Goal: Information Seeking & Learning: Learn about a topic

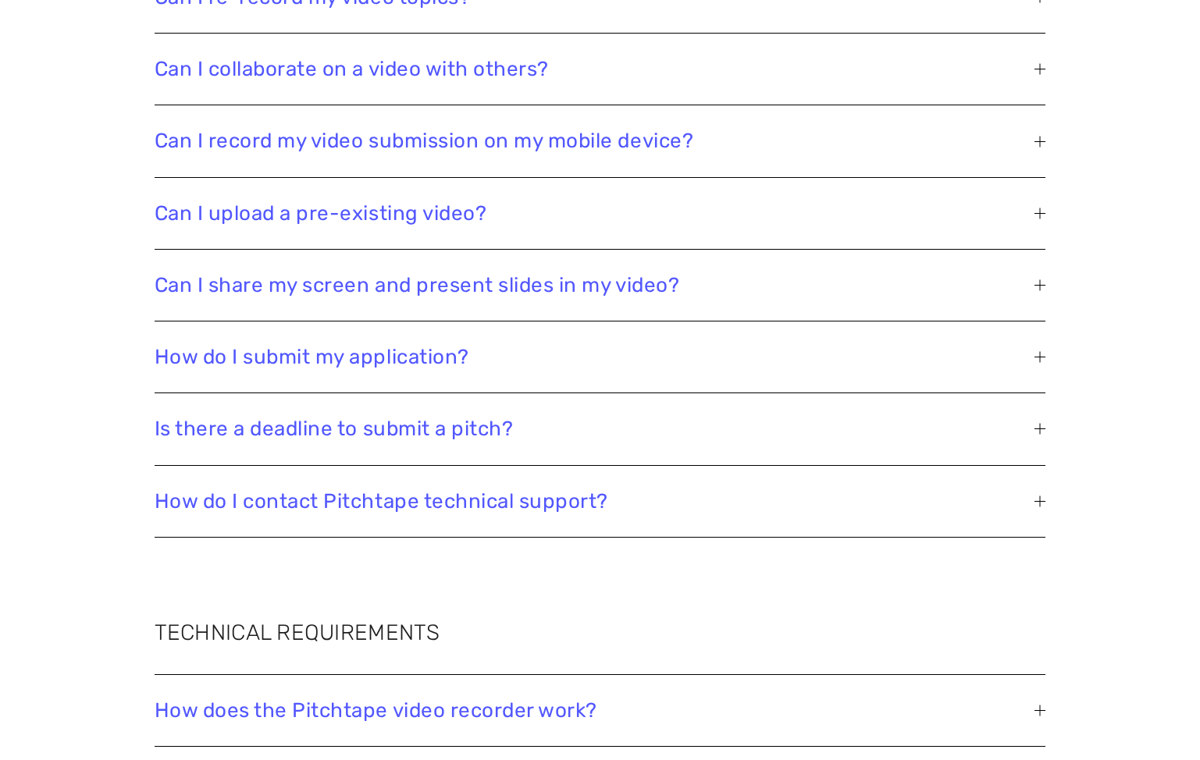
scroll to position [3142, 0]
click at [519, 141] on span "Can I record my video submission on my mobile device?" at bounding box center [595, 140] width 881 height 24
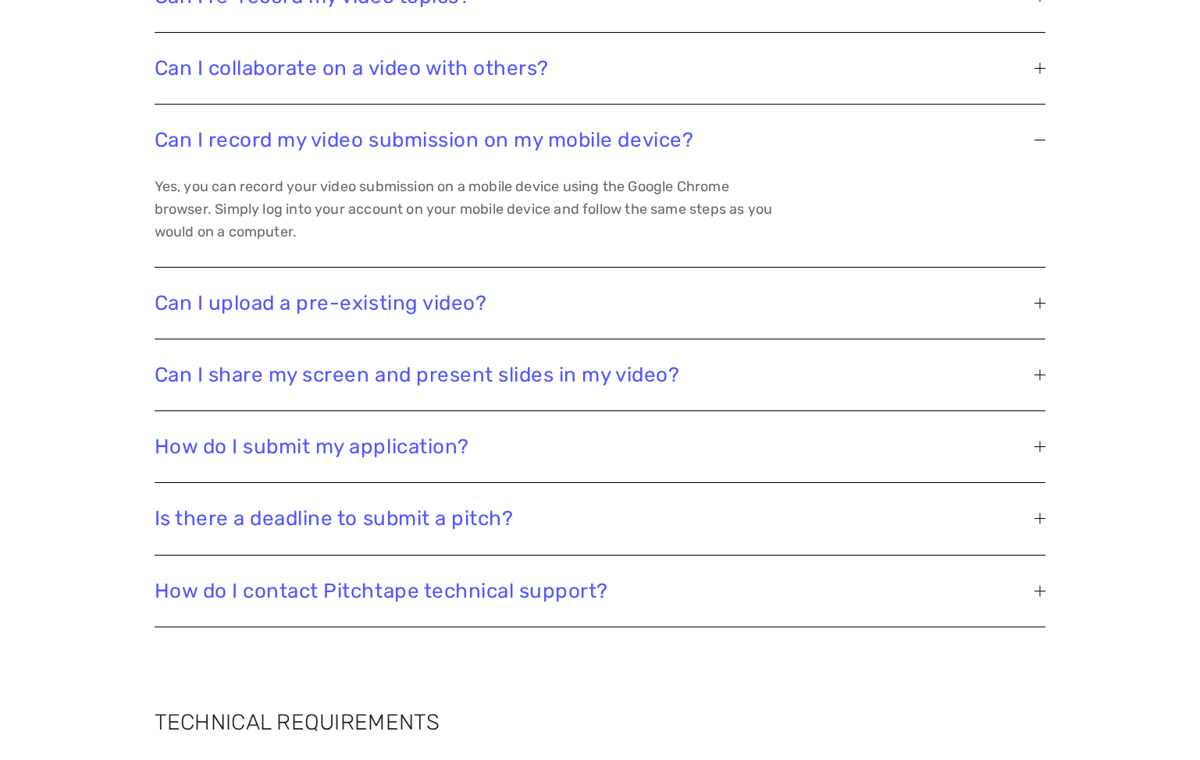
scroll to position [3052, 0]
click at [519, 141] on span "Can I record my video submission on my mobile device?" at bounding box center [595, 140] width 881 height 24
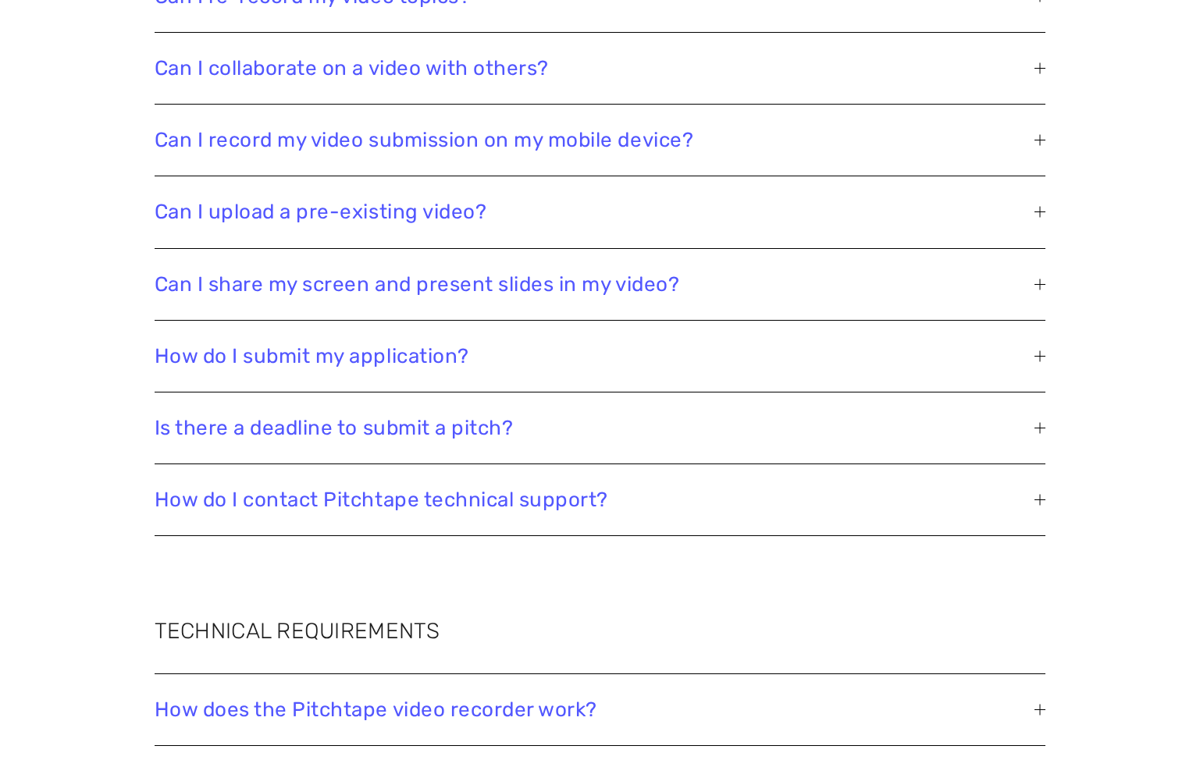
click at [511, 196] on button "Can I upload a pre-existing video?" at bounding box center [601, 211] width 892 height 71
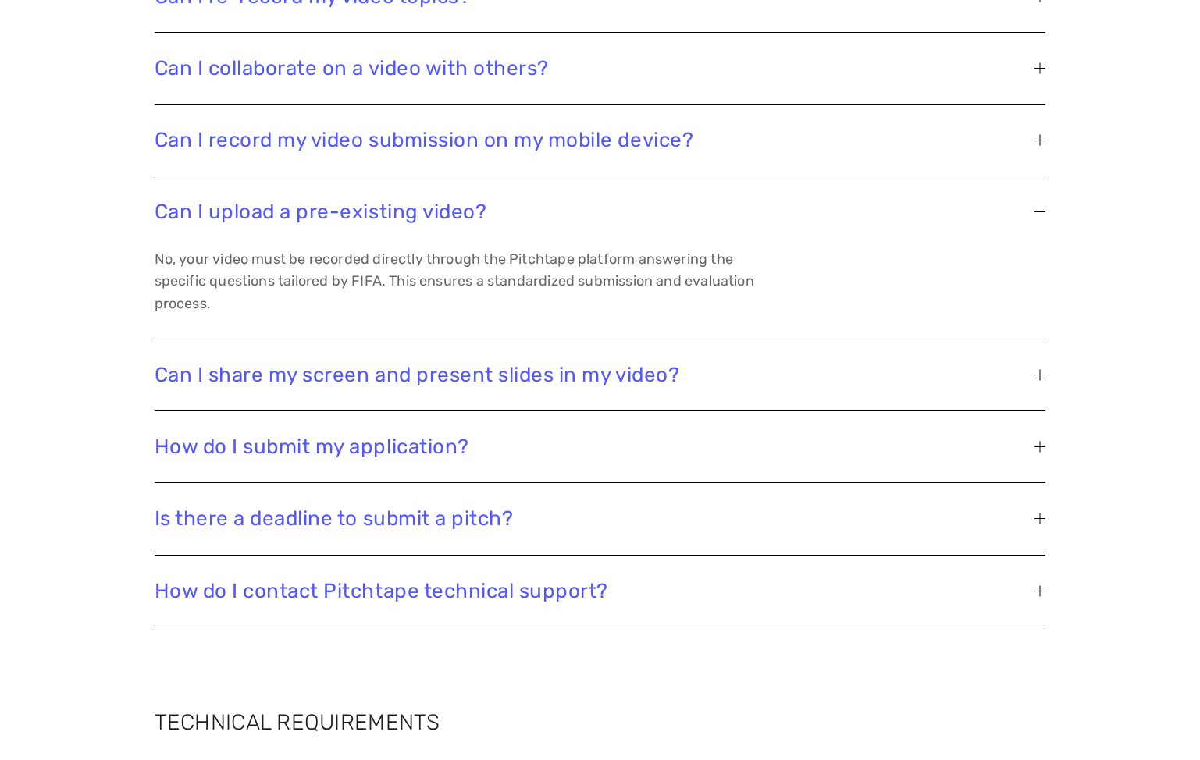
click at [511, 202] on span "Can I upload a pre-existing video?" at bounding box center [595, 212] width 881 height 24
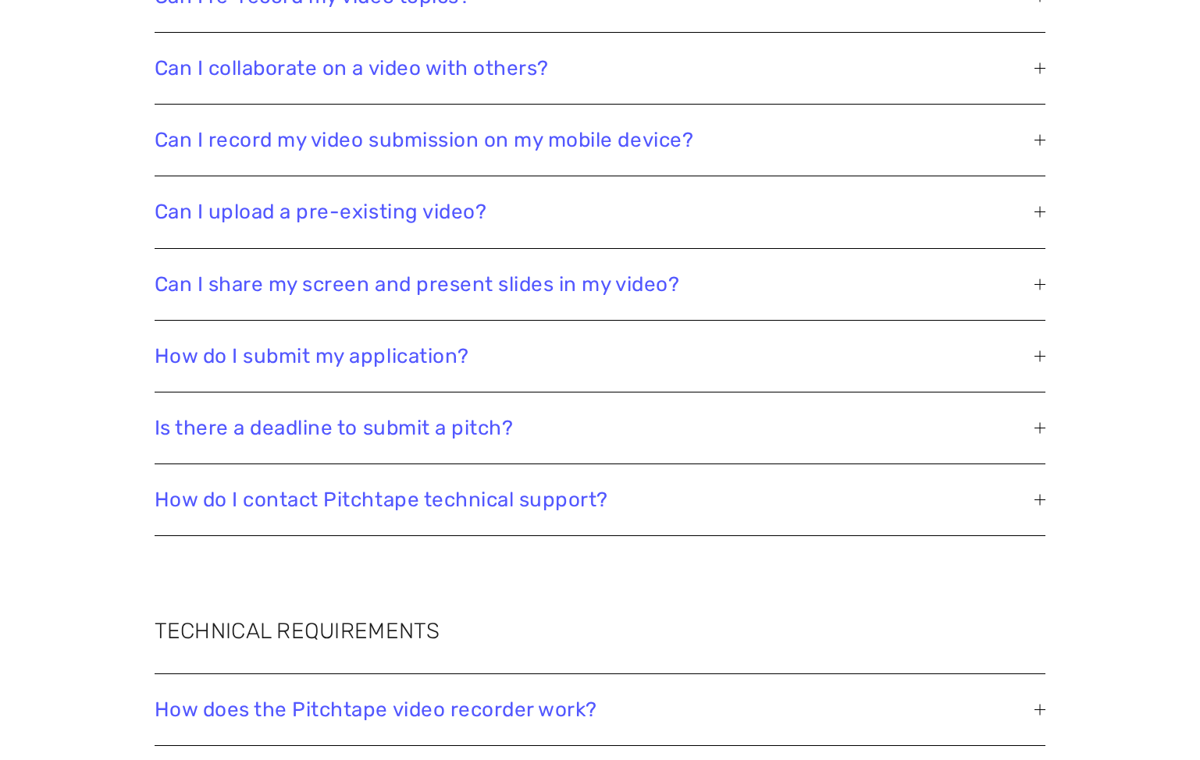
click at [518, 300] on button "Can I share my screen and present slides in my video?" at bounding box center [601, 284] width 892 height 71
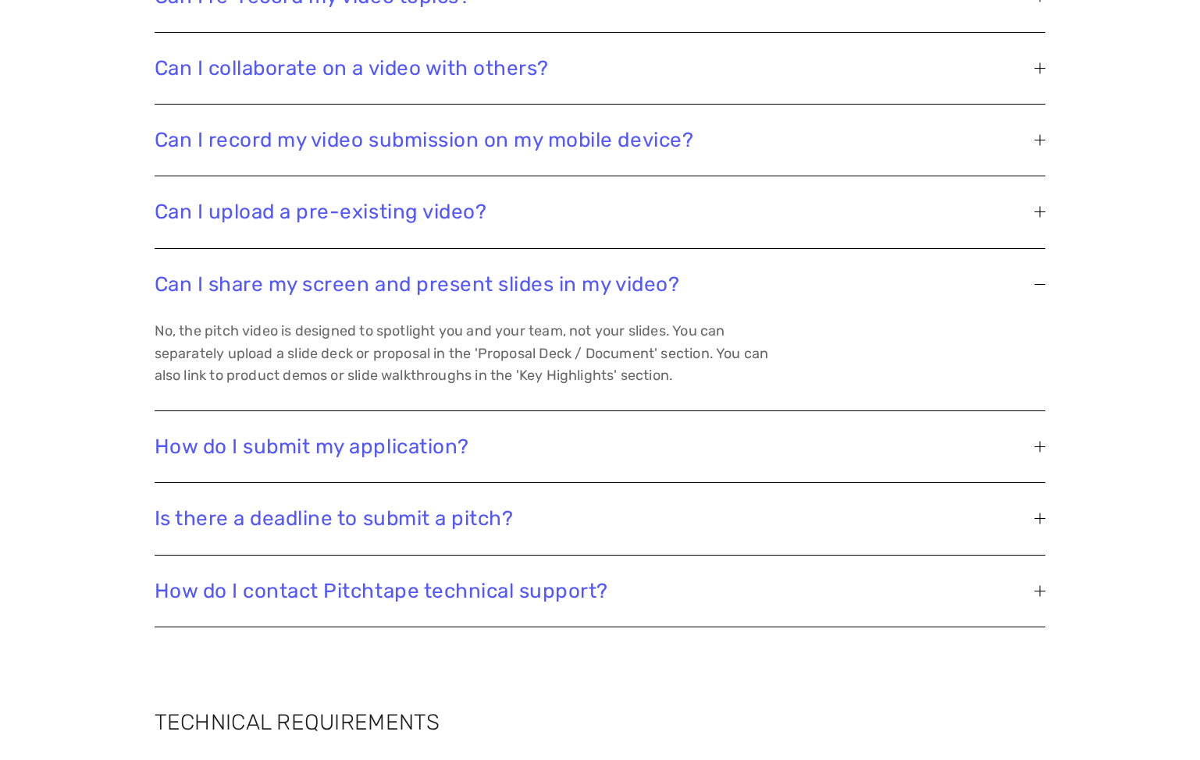
click at [518, 289] on span "Can I share my screen and present slides in my video?" at bounding box center [595, 284] width 881 height 24
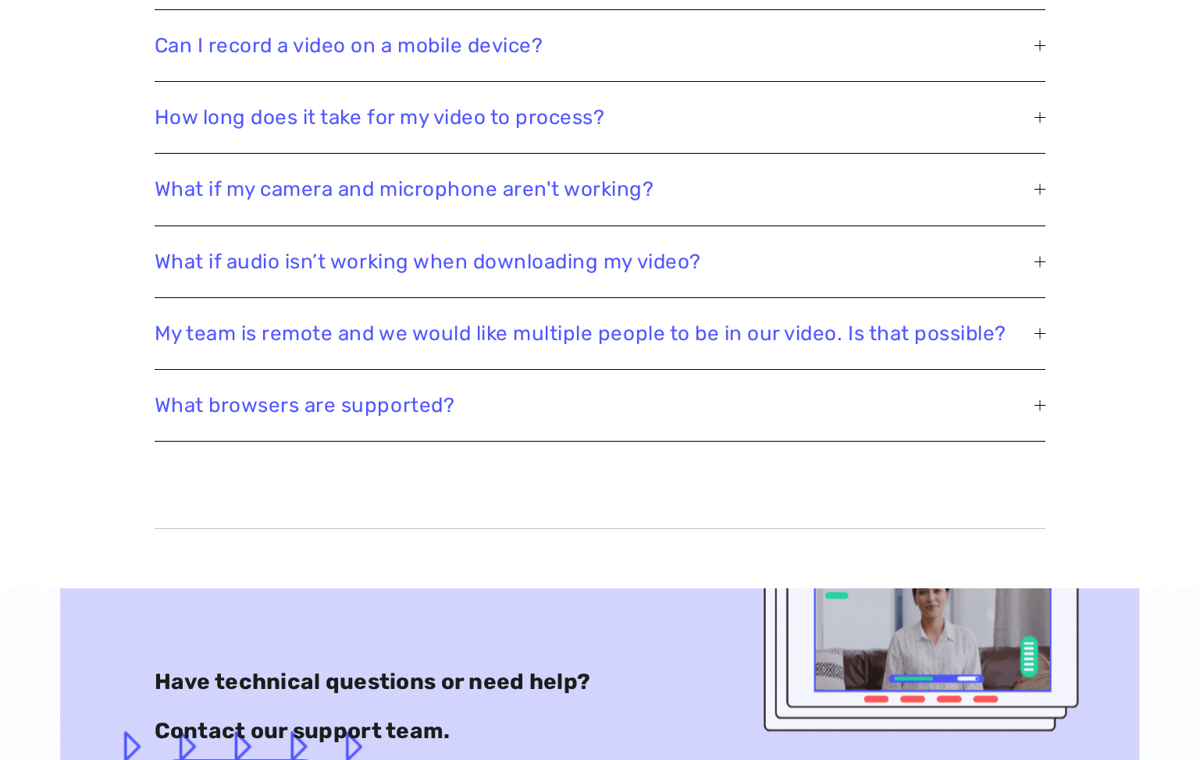
scroll to position [3849, 0]
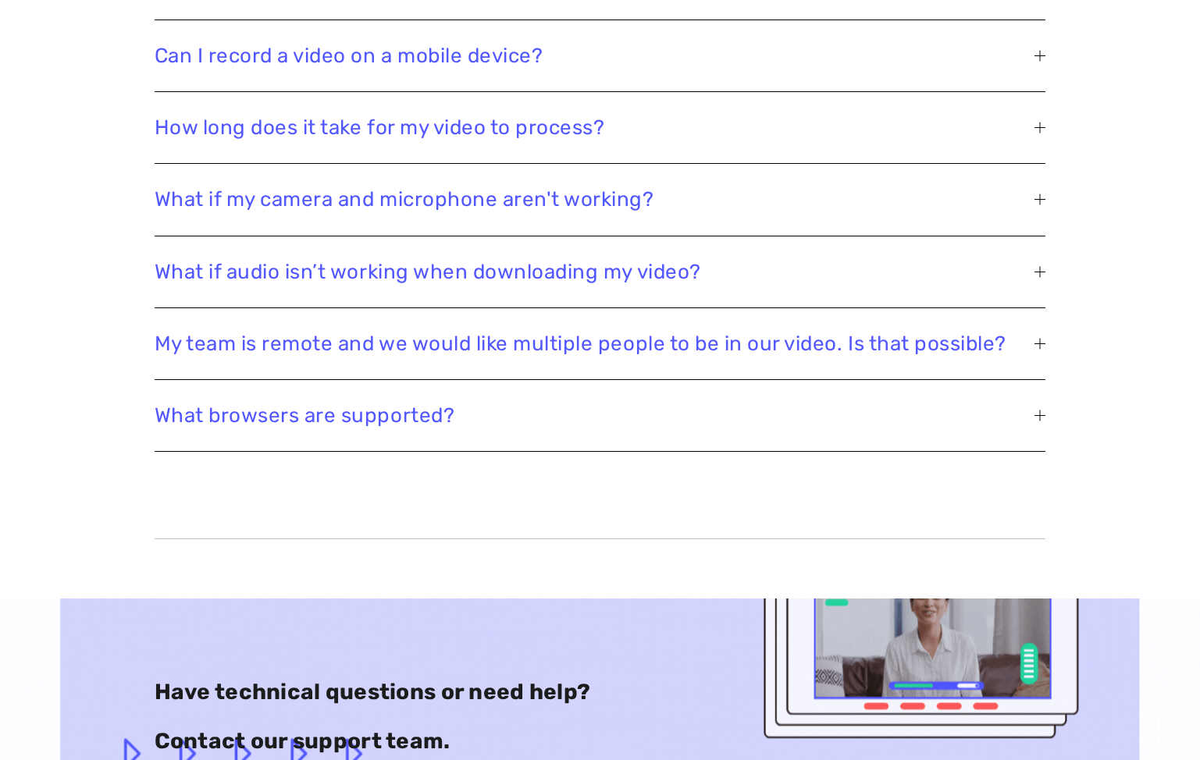
click at [520, 344] on span "My team is remote and we would like multiple people to be in our video. Is that…" at bounding box center [595, 344] width 881 height 24
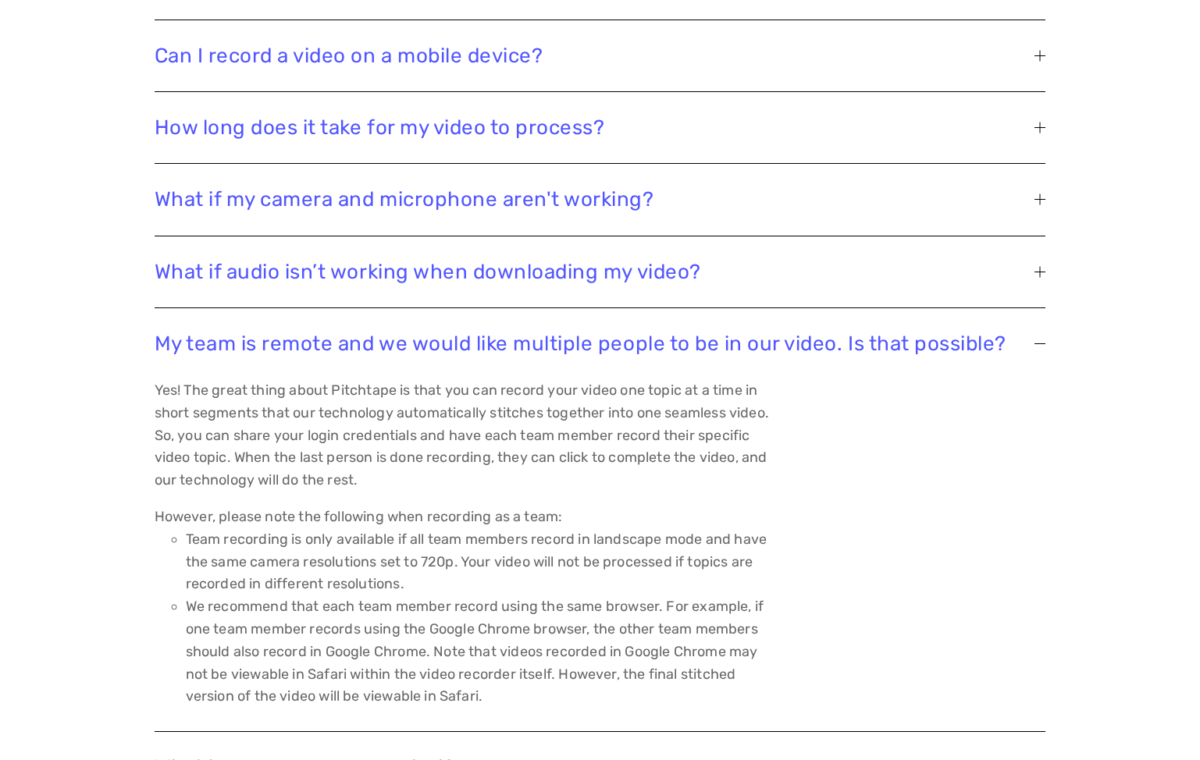
click at [520, 344] on span "My team is remote and we would like multiple people to be in our video. Is that…" at bounding box center [595, 344] width 881 height 24
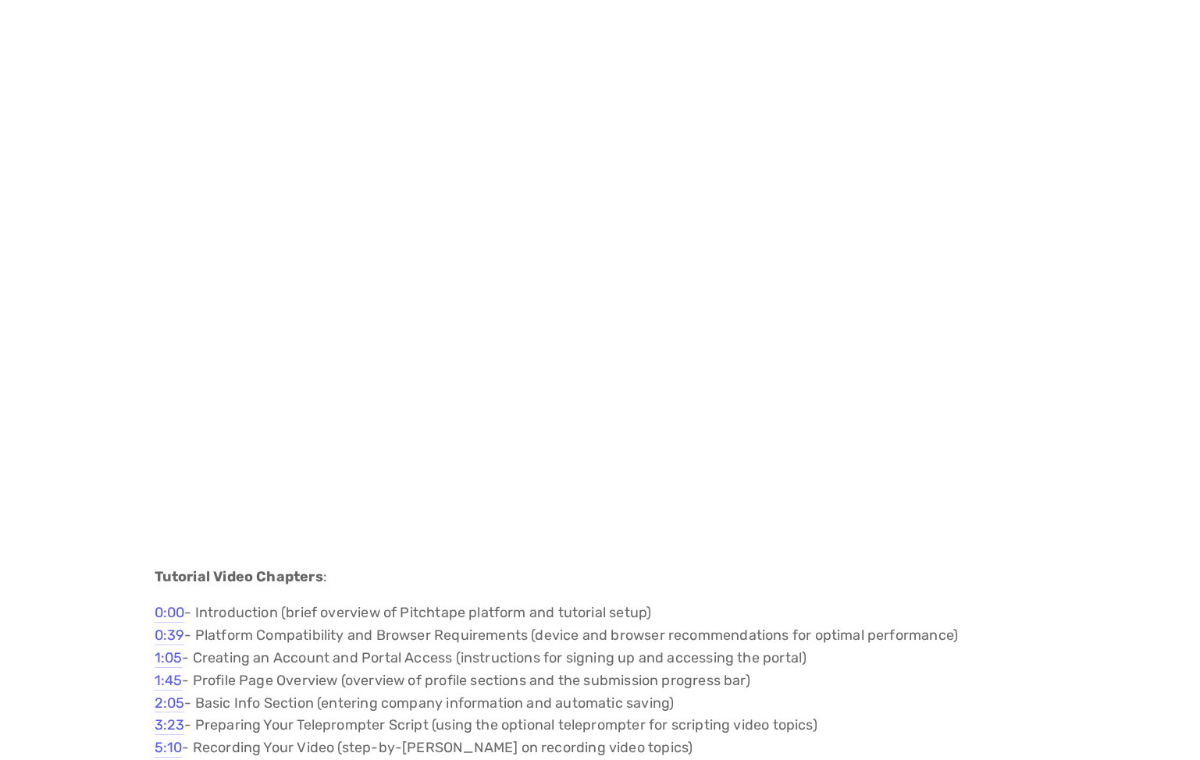
scroll to position [1384, 0]
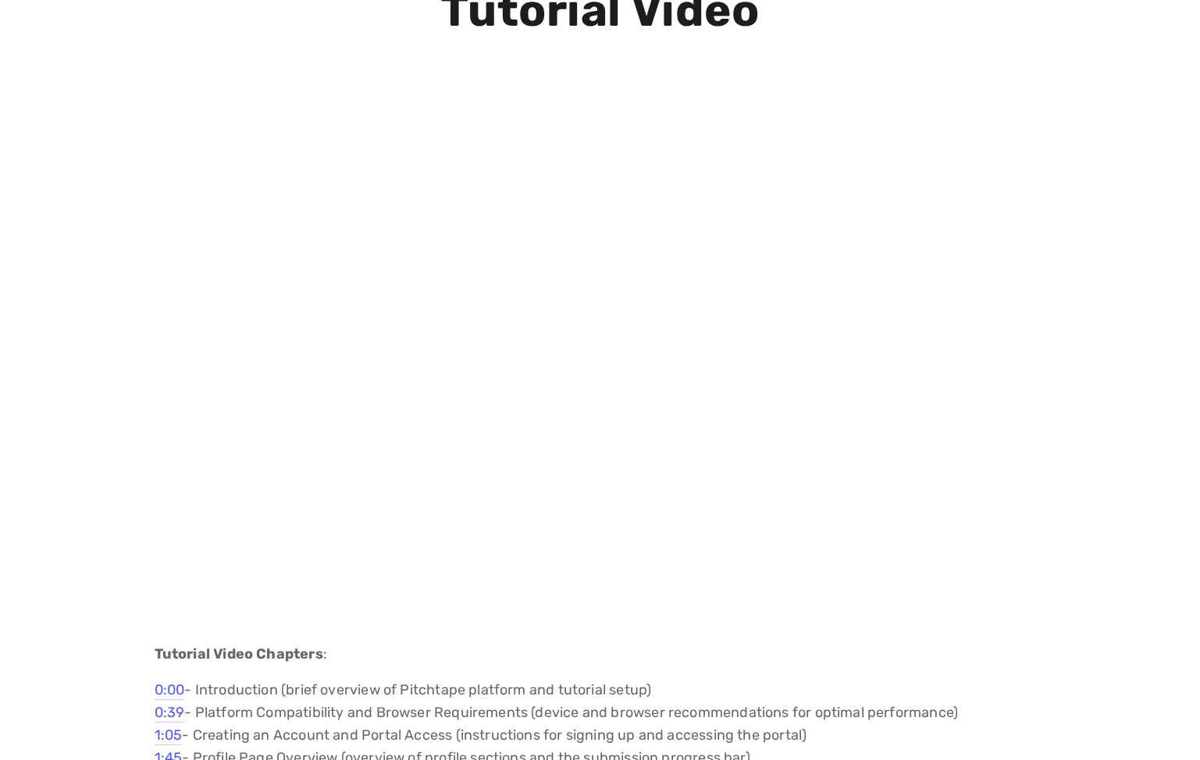
click at [1161, 267] on div "Tutorial Video Tutorial Video Chapters : 0:00 - Introduction (brief overview of…" at bounding box center [600, 471] width 1200 height 1239
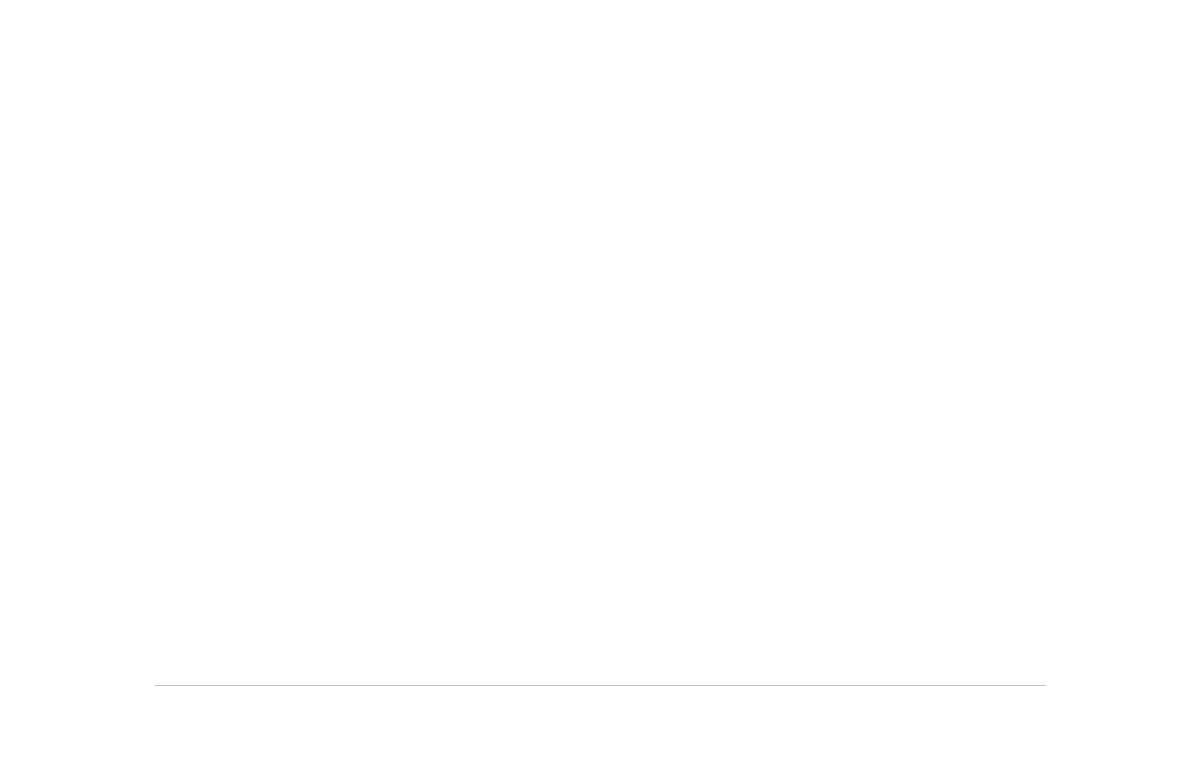
scroll to position [172, 0]
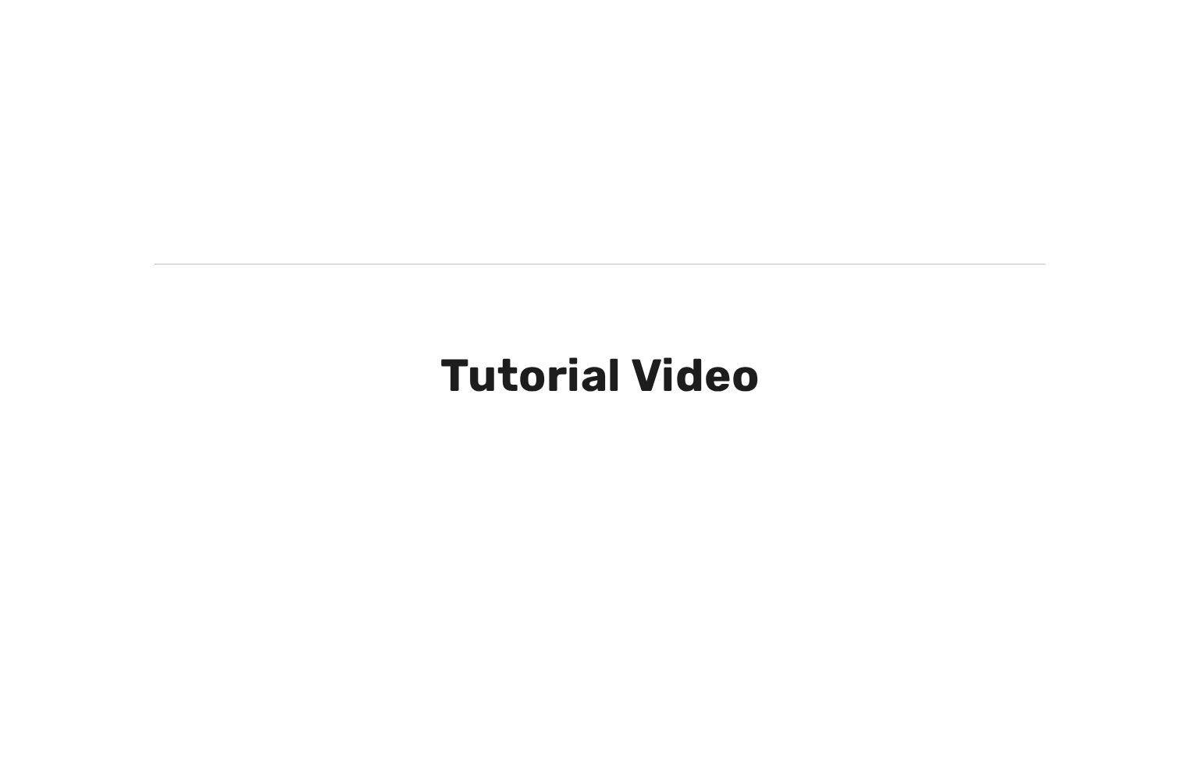
scroll to position [708, 0]
